Goal: Task Accomplishment & Management: Manage account settings

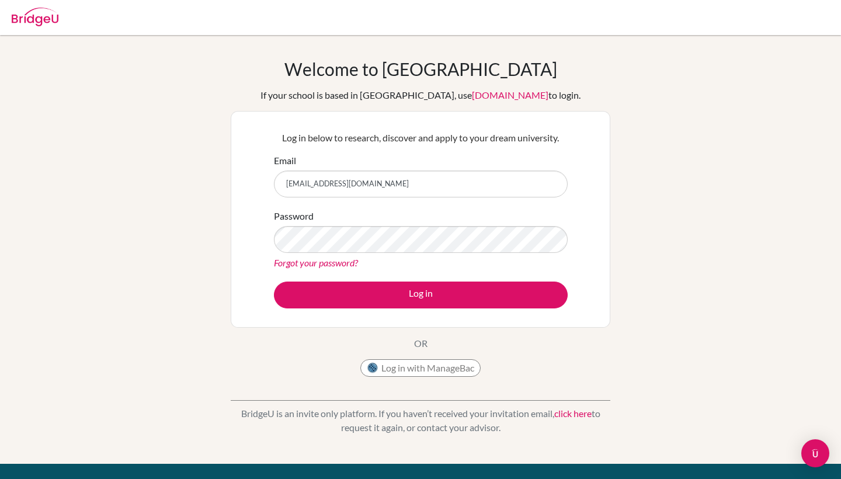
click at [169, 238] on div "Welcome to BridgeU If your school is based in China, use app.bridge-u.com.cn to…" at bounding box center [420, 249] width 841 height 382
click at [328, 266] on link "Forgot your password?" at bounding box center [316, 262] width 84 height 11
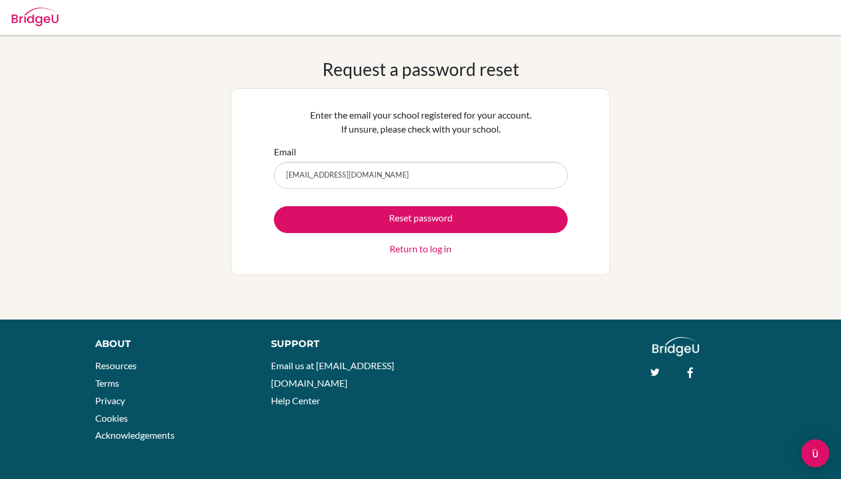
type input "[EMAIL_ADDRESS][DOMAIN_NAME]"
click at [421, 219] on button "Reset password" at bounding box center [421, 219] width 294 height 27
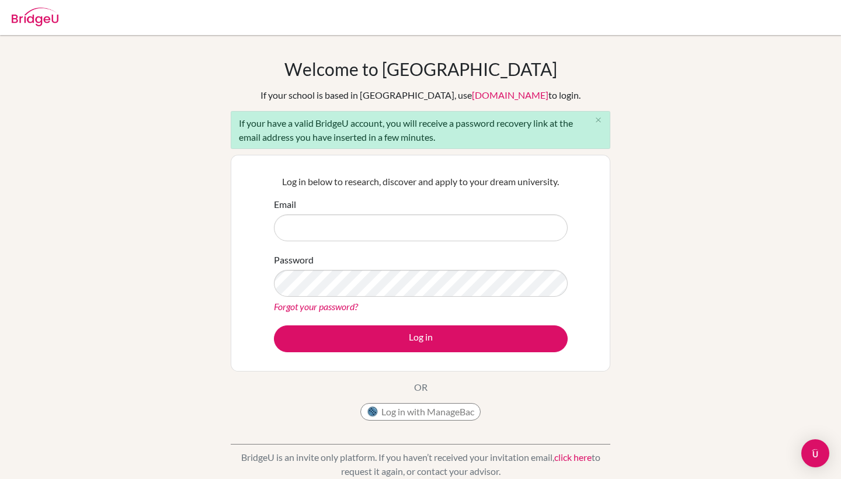
click at [205, 223] on div "Welcome to BridgeU If your school is based in China, use app.bridge-u.com.cn to…" at bounding box center [420, 271] width 841 height 426
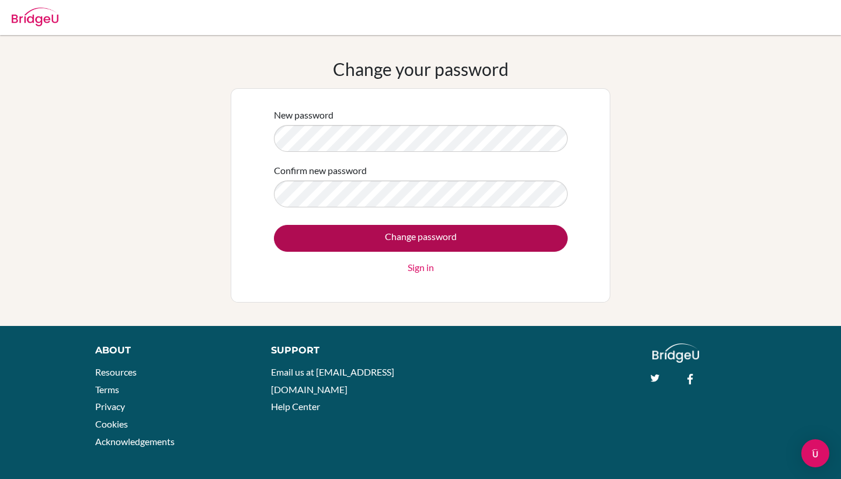
click at [461, 231] on input "Change password" at bounding box center [421, 238] width 294 height 27
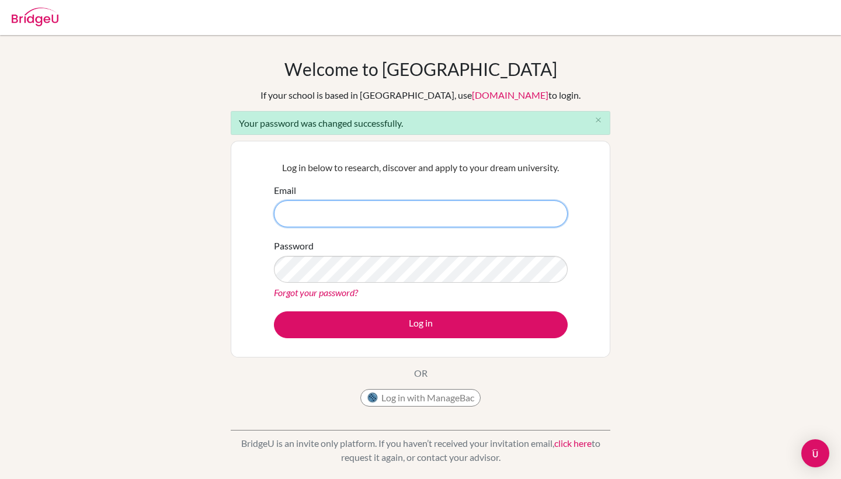
type input "[EMAIL_ADDRESS][DOMAIN_NAME]"
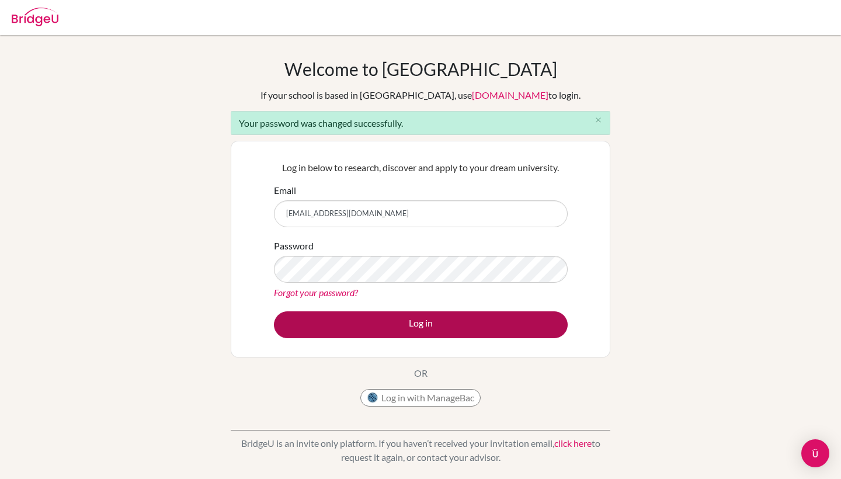
click at [391, 315] on button "Log in" at bounding box center [421, 324] width 294 height 27
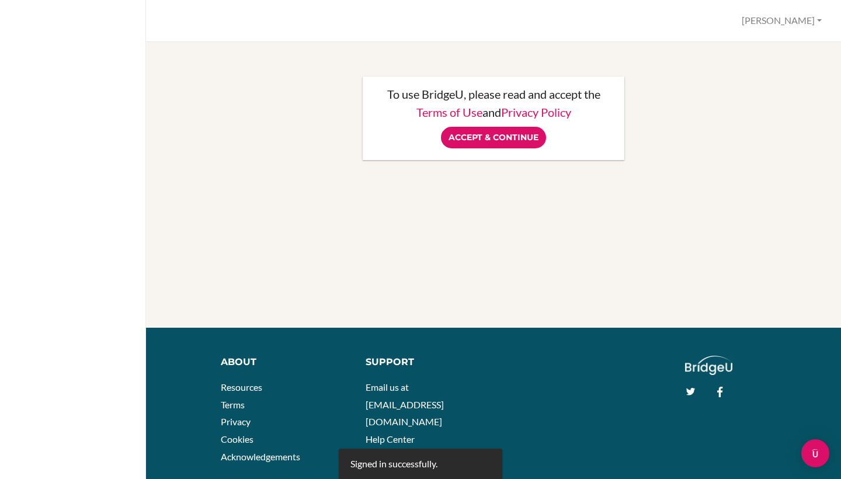
scroll to position [18, 0]
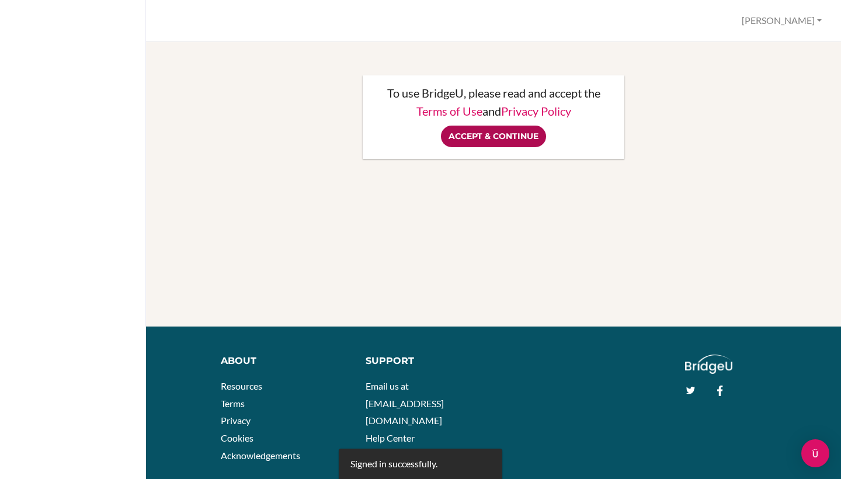
click at [520, 135] on input "Accept & Continue" at bounding box center [493, 137] width 105 height 22
